Goal: Task Accomplishment & Management: Use online tool/utility

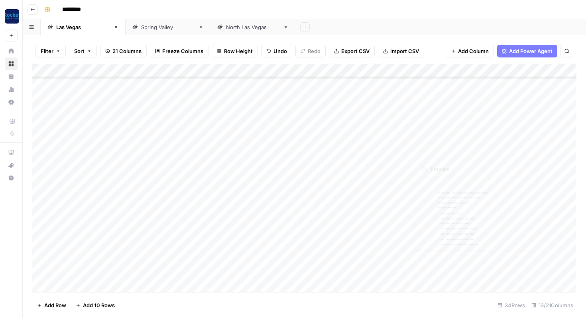
scroll to position [259, 0]
click at [392, 272] on div "Add Column" at bounding box center [304, 178] width 544 height 228
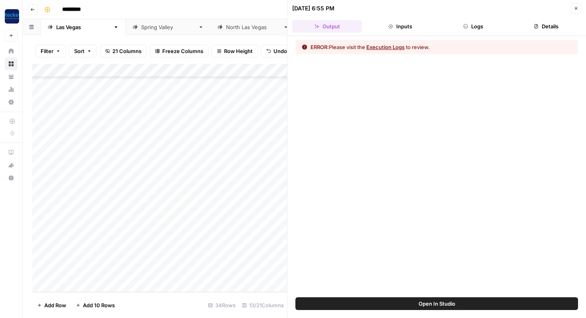
click at [400, 47] on button "Execution Logs" at bounding box center [385, 47] width 38 height 8
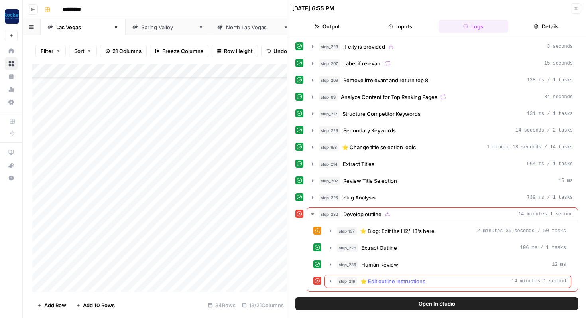
click at [330, 280] on icon "button" at bounding box center [330, 281] width 6 height 6
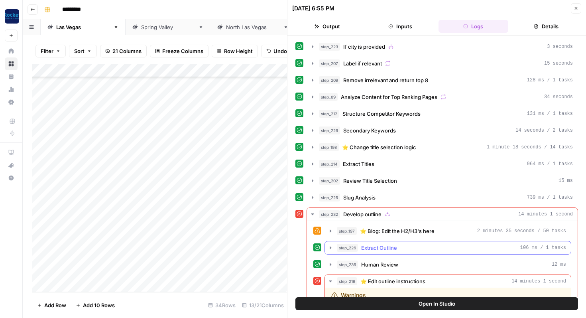
scroll to position [99, 0]
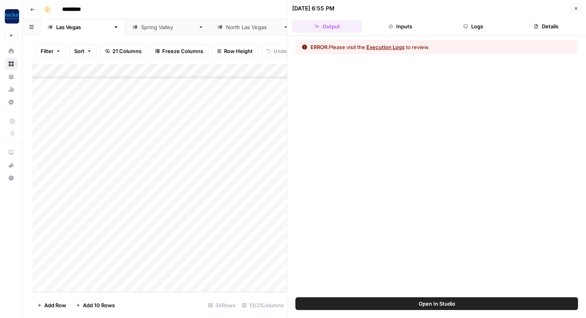
click at [399, 49] on button "Execution Logs" at bounding box center [385, 47] width 38 height 8
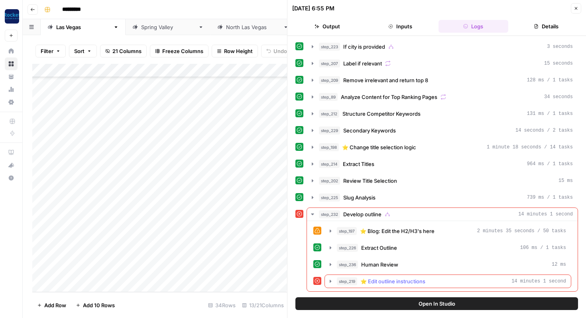
click at [332, 280] on icon "button" at bounding box center [330, 281] width 6 height 6
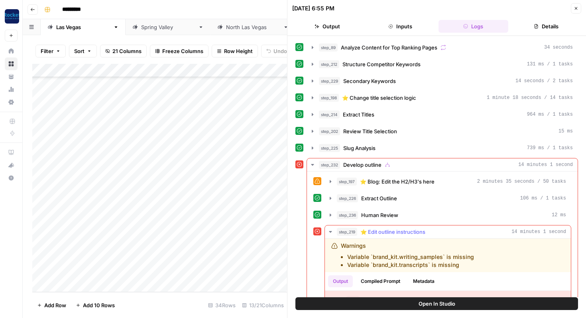
scroll to position [99, 0]
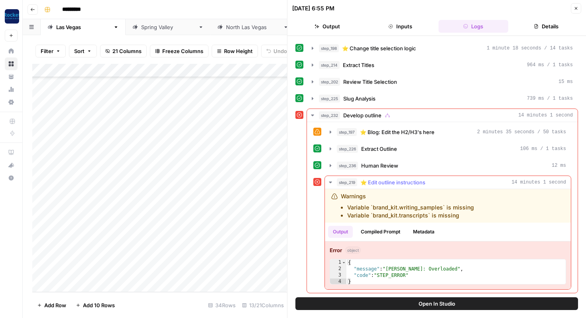
click at [401, 183] on span "⭐️ Edit outline instructions" at bounding box center [392, 182] width 65 height 8
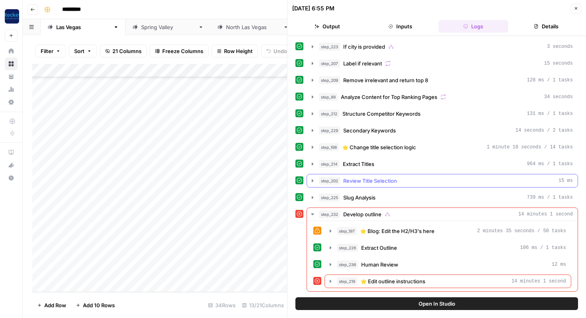
scroll to position [0, 0]
click at [381, 283] on span "⭐️ Edit outline instructions" at bounding box center [392, 281] width 65 height 8
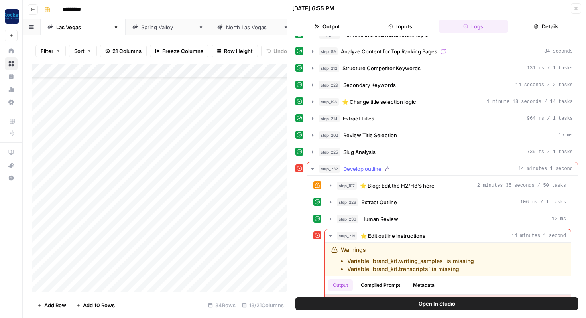
scroll to position [99, 0]
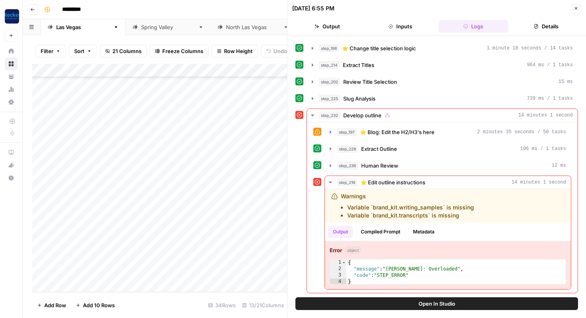
click at [375, 305] on button "Open In Studio" at bounding box center [436, 303] width 283 height 13
click at [578, 9] on button "Close" at bounding box center [576, 8] width 10 height 10
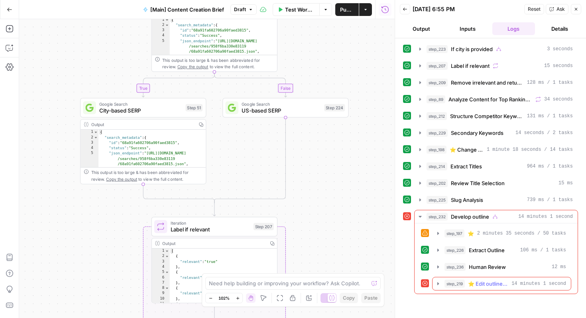
click at [437, 281] on icon "button" at bounding box center [438, 283] width 6 height 6
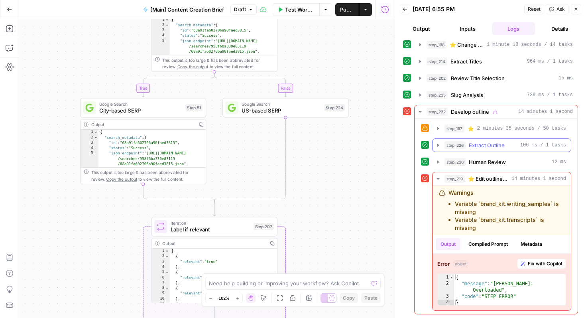
scroll to position [105, 0]
click at [522, 244] on button "Metadata" at bounding box center [531, 244] width 31 height 12
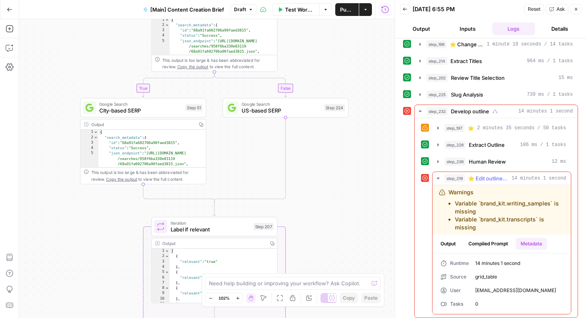
click at [449, 243] on button "Output" at bounding box center [448, 244] width 25 height 12
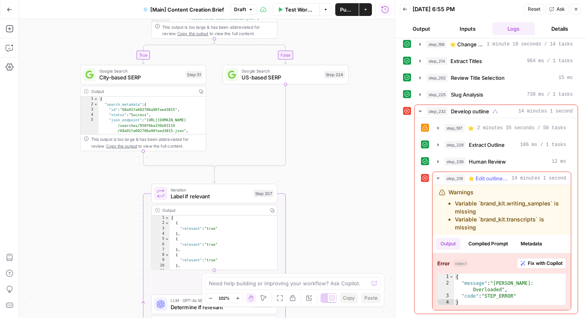
click at [489, 178] on span "⭐️ Edit outline instructions" at bounding box center [488, 178] width 40 height 8
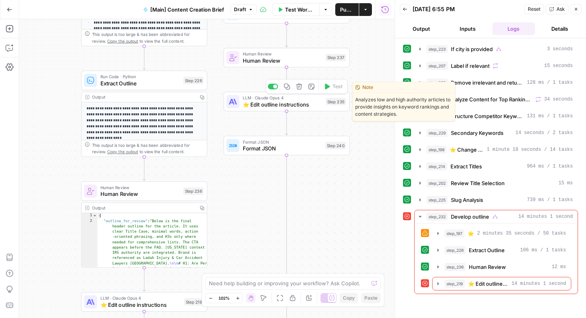
click at [299, 104] on span "⭐️ Edit outline instructions" at bounding box center [283, 104] width 80 height 8
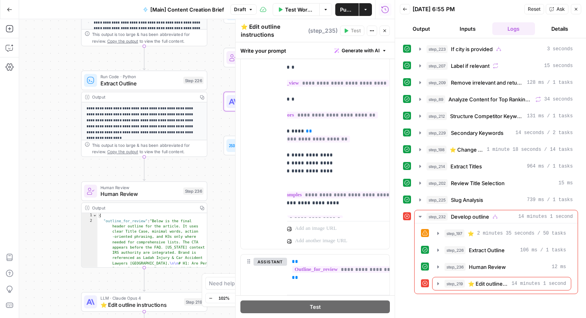
scroll to position [0, 39]
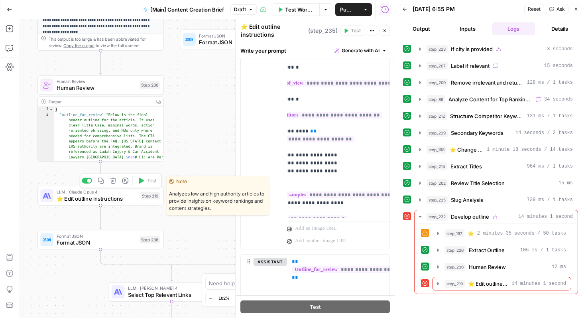
click at [73, 201] on span "⭐️ Edit outline instructions" at bounding box center [97, 198] width 80 height 8
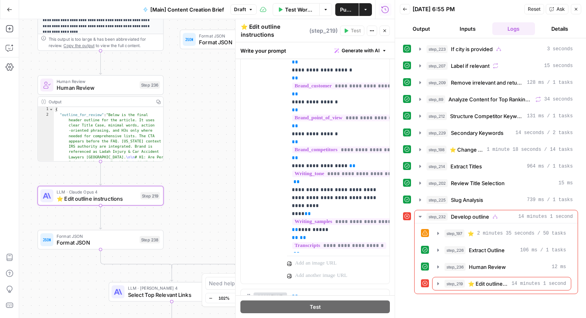
scroll to position [263, 0]
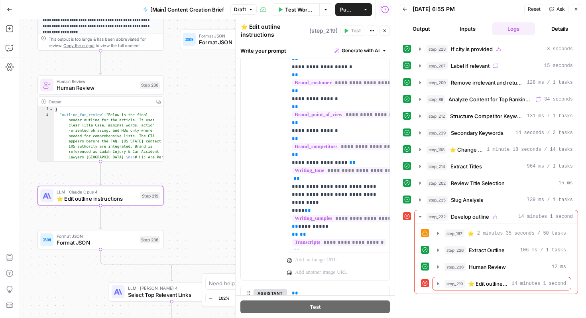
click at [579, 9] on button "Close" at bounding box center [576, 9] width 10 height 10
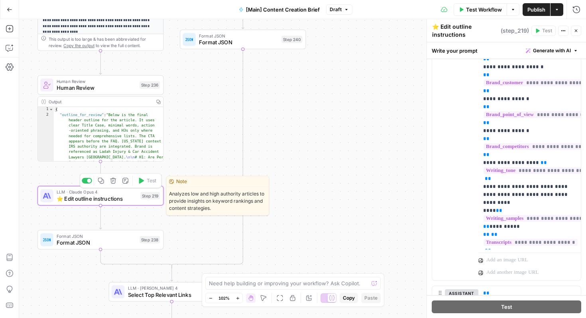
click at [110, 193] on span "LLM · Claude Opus 4" at bounding box center [97, 191] width 80 height 6
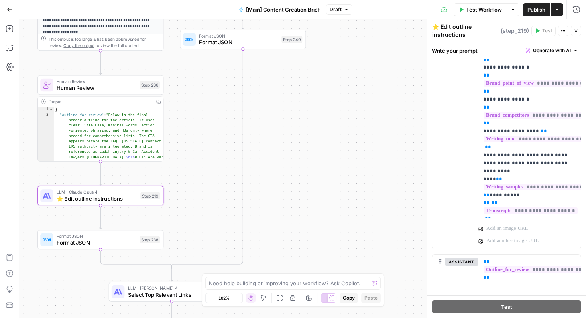
scroll to position [292, 0]
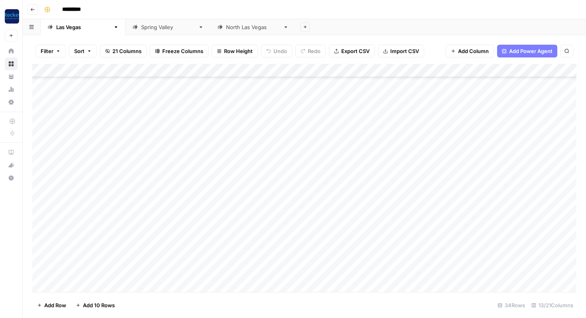
scroll to position [259, 0]
click at [392, 272] on div "Add Column" at bounding box center [304, 178] width 544 height 228
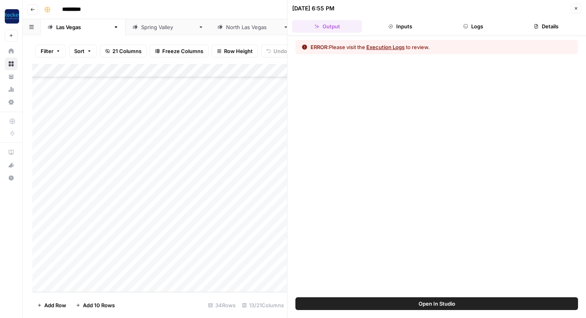
click at [390, 46] on button "Execution Logs" at bounding box center [385, 47] width 38 height 8
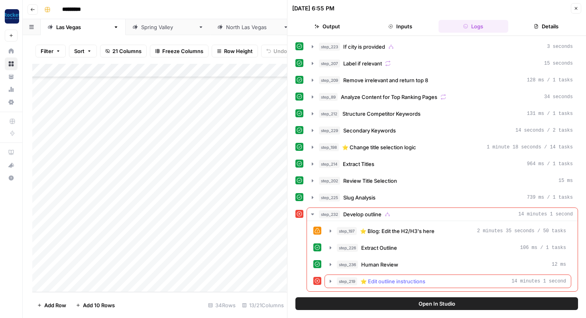
click at [330, 280] on icon "button" at bounding box center [331, 280] width 2 height 3
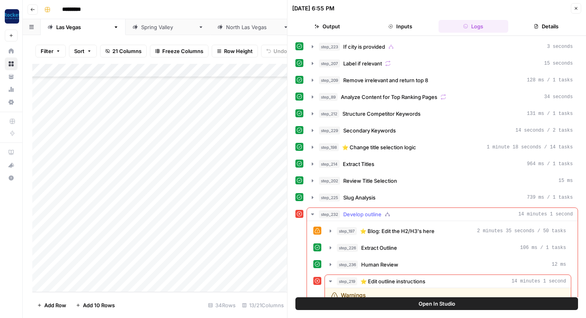
scroll to position [99, 0]
